Goal: Find specific page/section: Find specific page/section

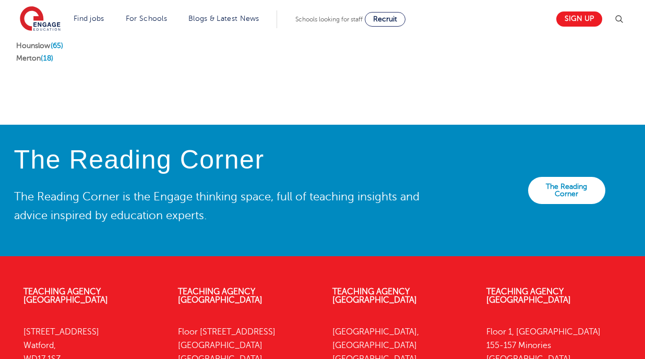
scroll to position [2037, 0]
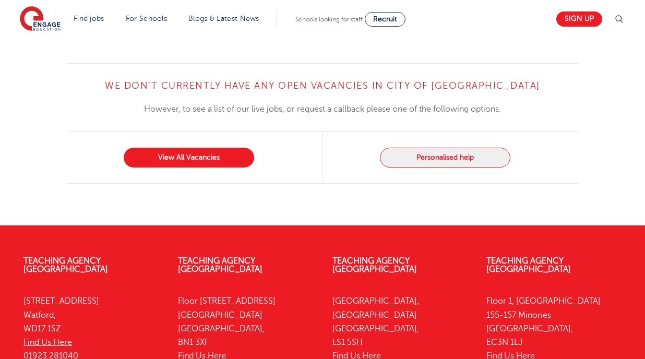
scroll to position [1097, 0]
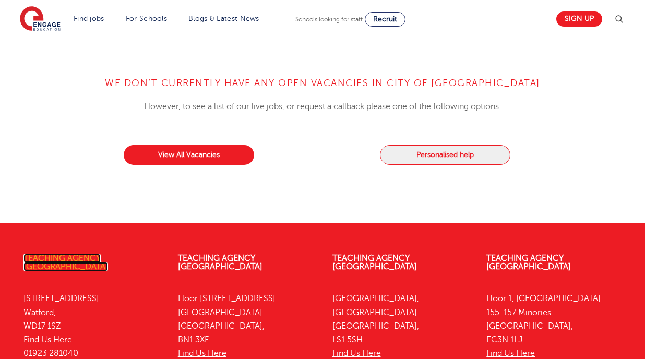
click at [77, 254] on link "Teaching Agency [GEOGRAPHIC_DATA]" at bounding box center [65, 263] width 85 height 18
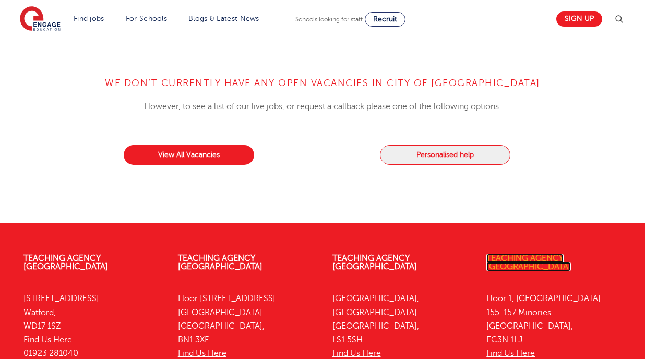
click at [571, 254] on link "Teaching Agency [GEOGRAPHIC_DATA]" at bounding box center [529, 263] width 85 height 18
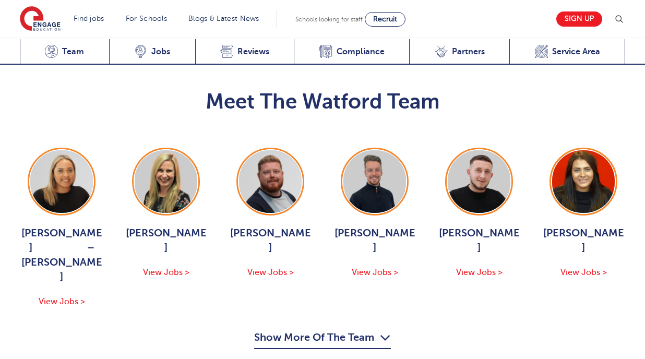
scroll to position [1044, 0]
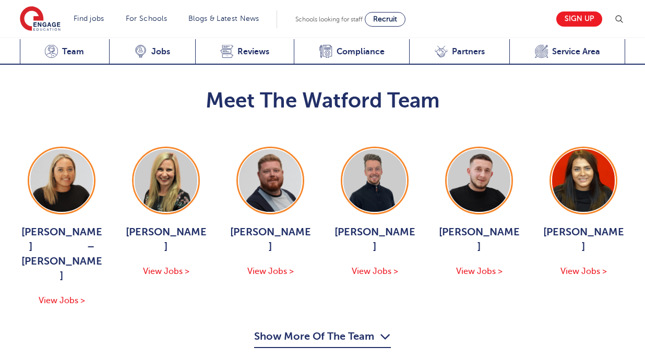
click at [341, 328] on button "Show More Of The Team" at bounding box center [322, 338] width 137 height 20
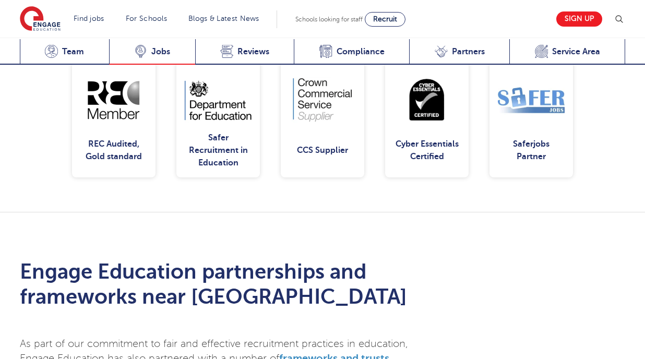
scroll to position [2976, 0]
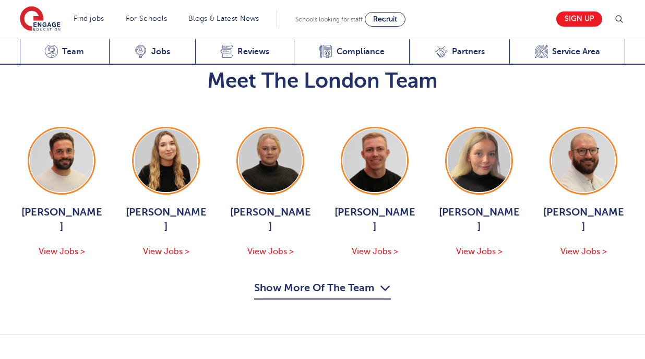
scroll to position [1149, 0]
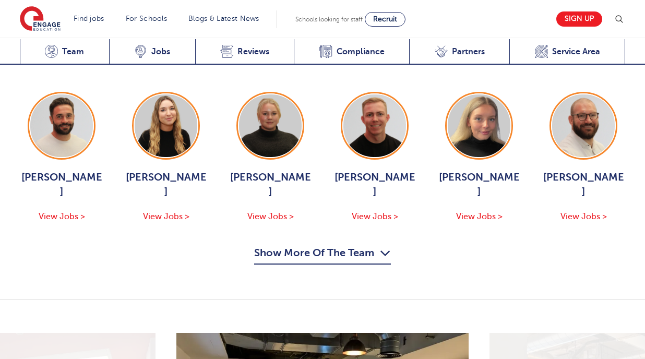
click at [296, 245] on button "Show More Of The Team" at bounding box center [322, 255] width 137 height 20
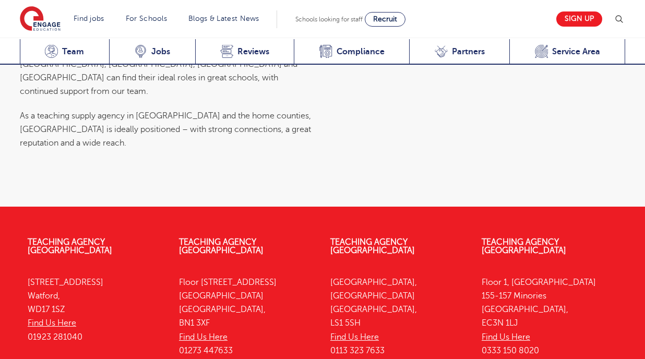
scroll to position [4370, 0]
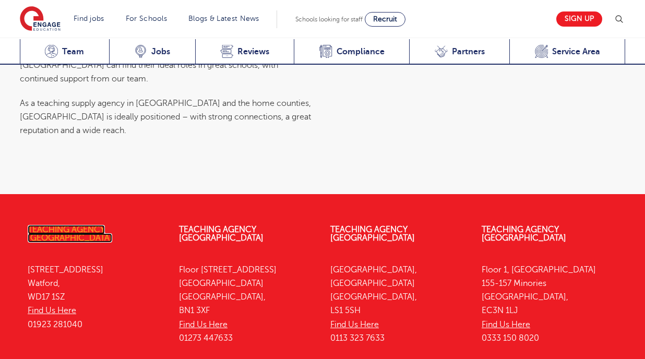
click at [104, 225] on link "Teaching Agency [GEOGRAPHIC_DATA]" at bounding box center [70, 234] width 85 height 18
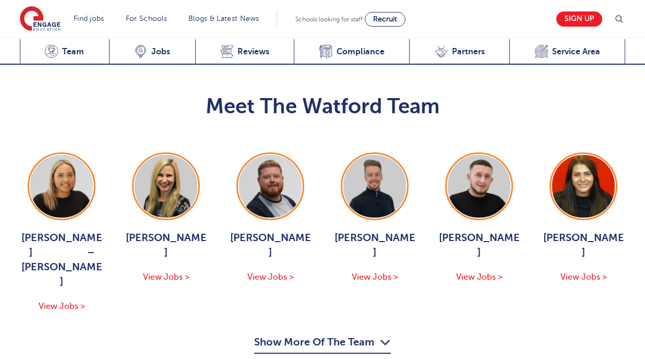
scroll to position [1044, 0]
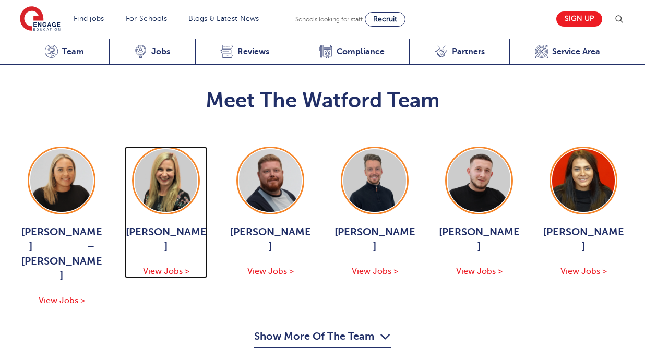
click at [170, 225] on span "Bridget Hicks" at bounding box center [166, 239] width 84 height 29
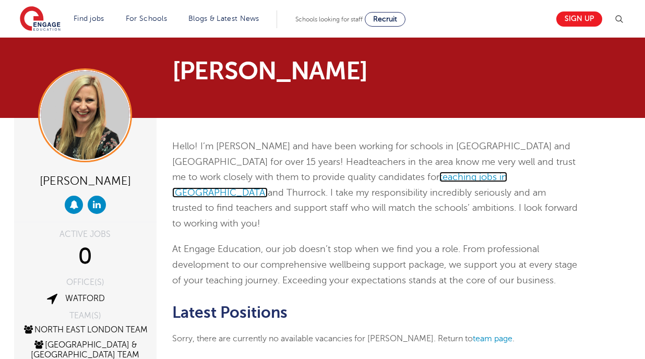
click at [373, 175] on link "teaching jobs in [GEOGRAPHIC_DATA]" at bounding box center [339, 185] width 335 height 26
